Goal: Find specific page/section: Find specific page/section

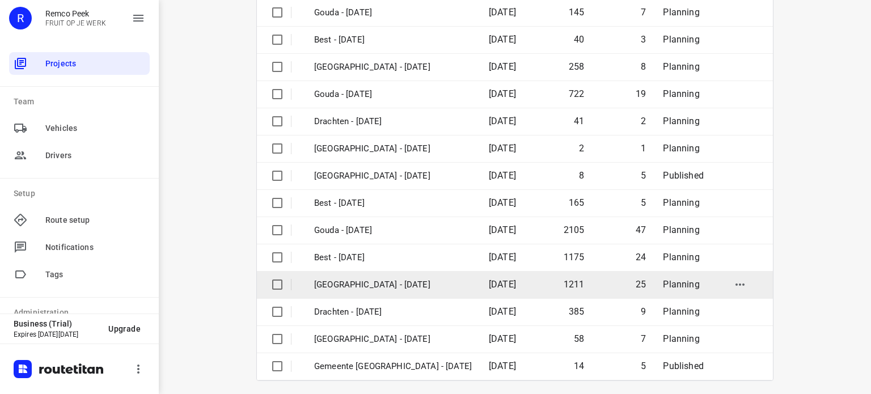
scroll to position [179, 0]
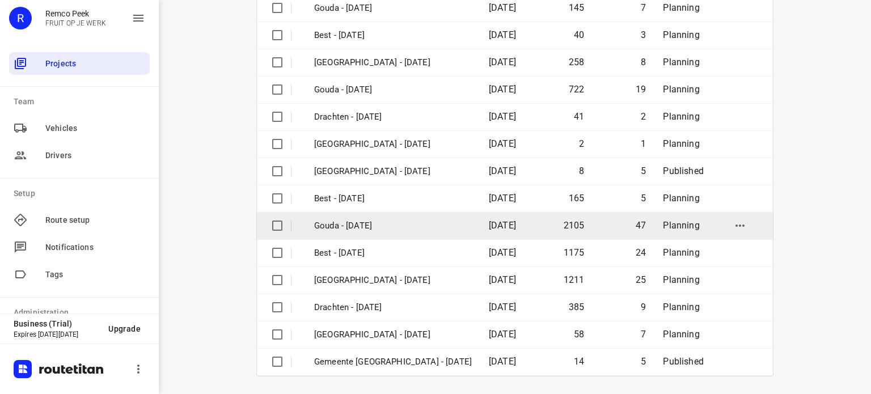
click at [361, 224] on p "Gouda - [DATE]" at bounding box center [393, 225] width 158 height 13
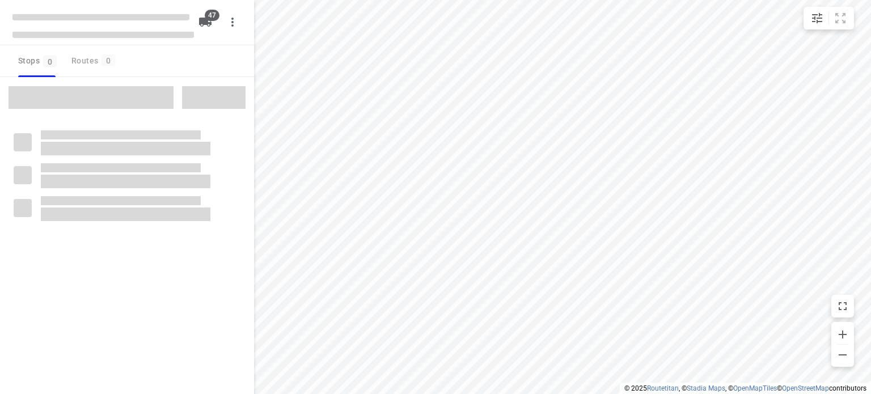
checkbox input "true"
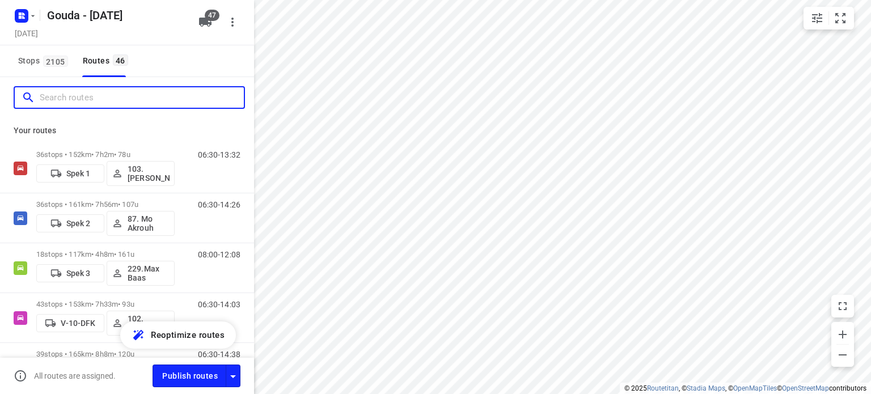
click at [107, 104] on input "Search routes" at bounding box center [142, 98] width 204 height 18
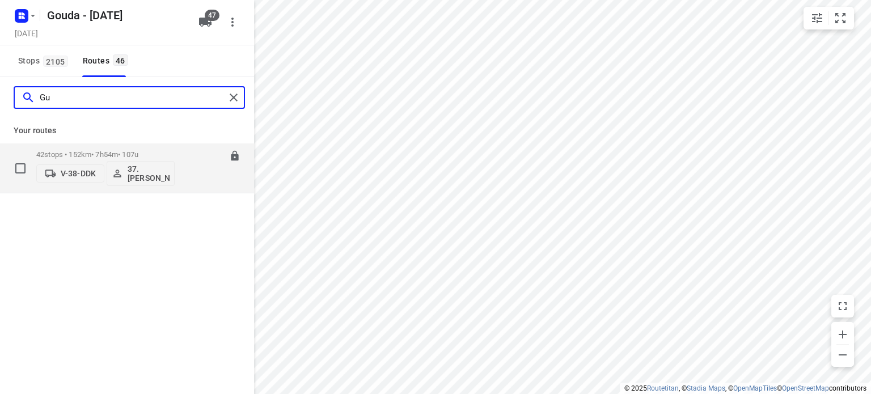
type input "Gu"
click at [100, 152] on p "42 stops • 152km • 7h54m • 107u" at bounding box center [105, 154] width 138 height 9
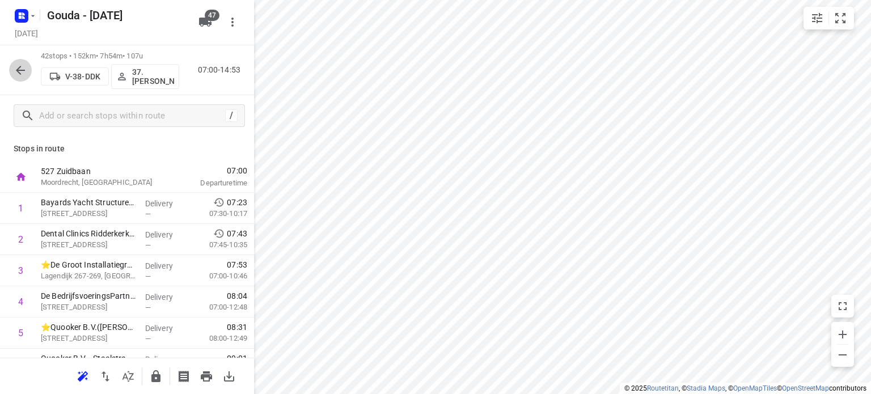
click at [25, 67] on icon "button" at bounding box center [21, 70] width 14 height 14
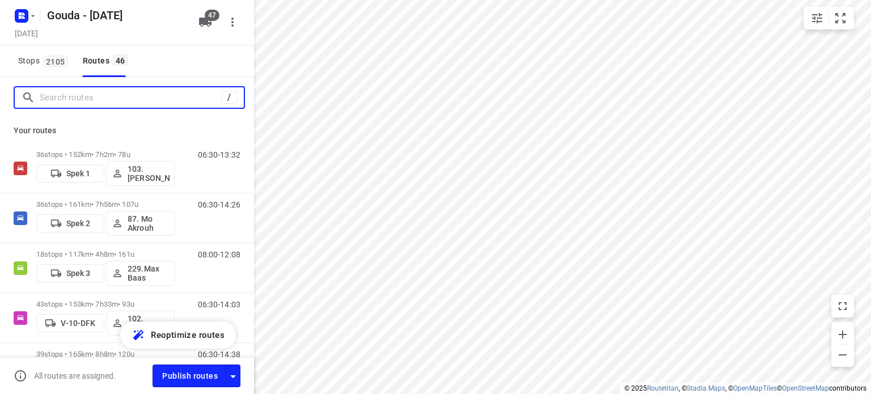
click at [113, 101] on input "Search routes" at bounding box center [130, 98] width 181 height 18
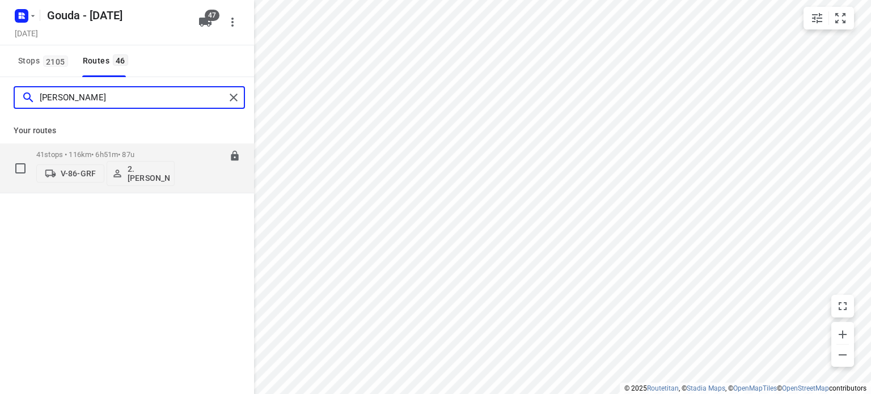
type input "[PERSON_NAME]"
click at [102, 155] on p "41 stops • 116km • 6h51m • 87u" at bounding box center [105, 154] width 138 height 9
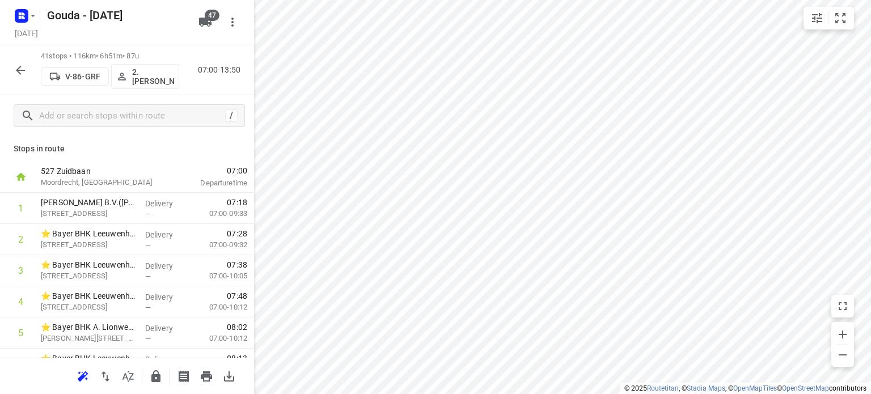
click at [17, 76] on icon "button" at bounding box center [21, 70] width 14 height 14
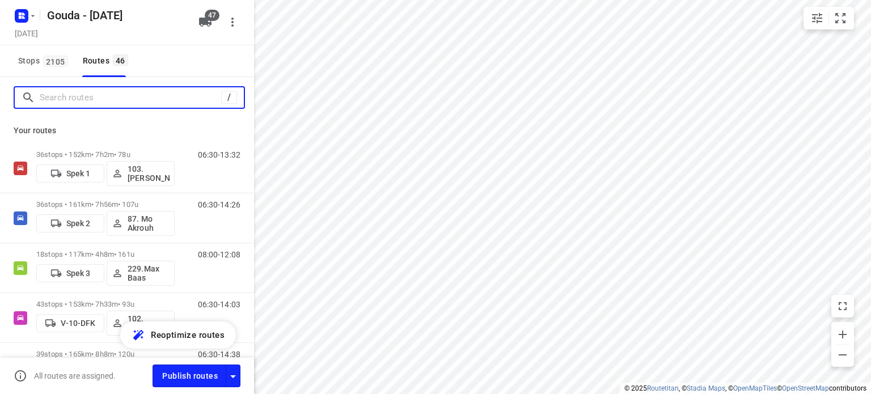
click at [87, 91] on input "Search routes" at bounding box center [130, 98] width 181 height 18
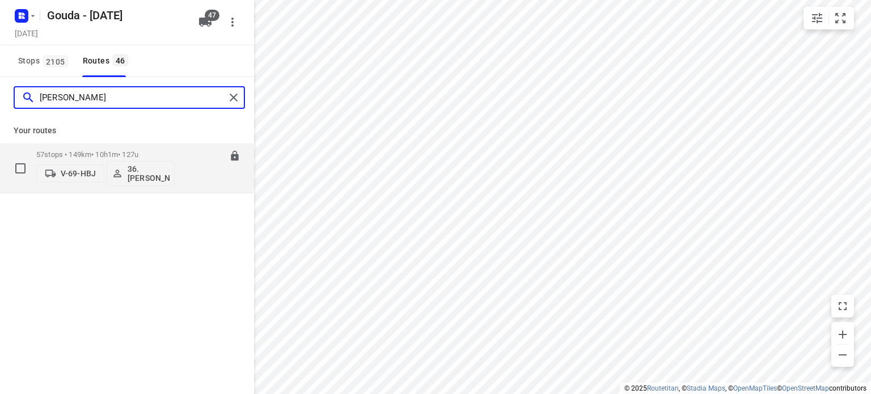
type input "[PERSON_NAME]"
click at [99, 151] on p "57 stops • 149km • 10h1m • 127u" at bounding box center [105, 154] width 138 height 9
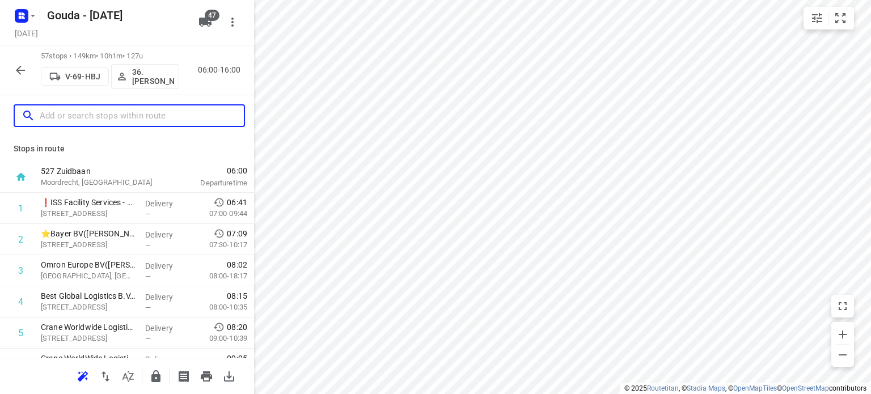
click at [97, 111] on input "text" at bounding box center [142, 116] width 204 height 18
click at [24, 70] on icon "button" at bounding box center [20, 70] width 9 height 9
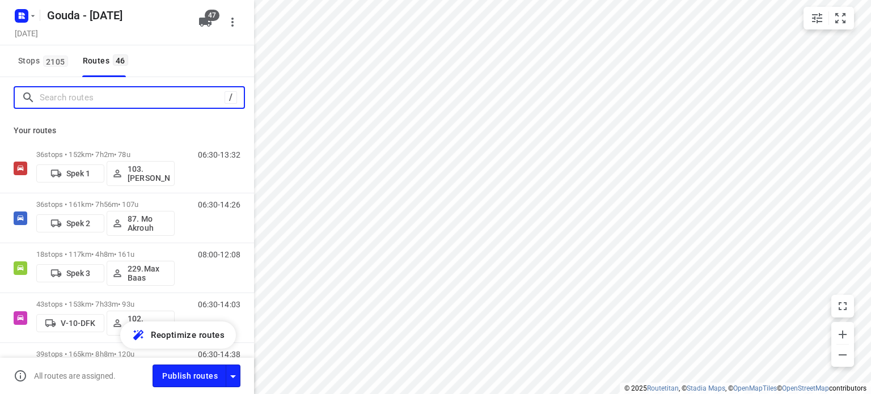
click at [95, 99] on input "Search routes" at bounding box center [132, 98] width 185 height 18
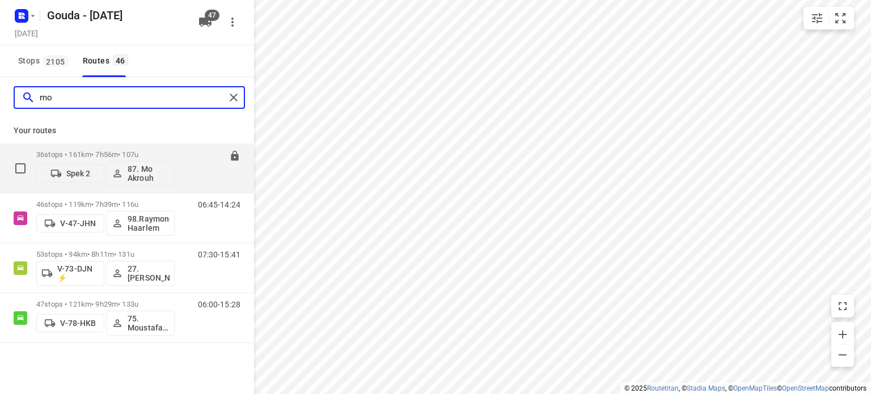
type input "mo"
click at [103, 150] on p "36 stops • 161km • 7h56m • 107u" at bounding box center [105, 154] width 138 height 9
